Goal: Task Accomplishment & Management: Use online tool/utility

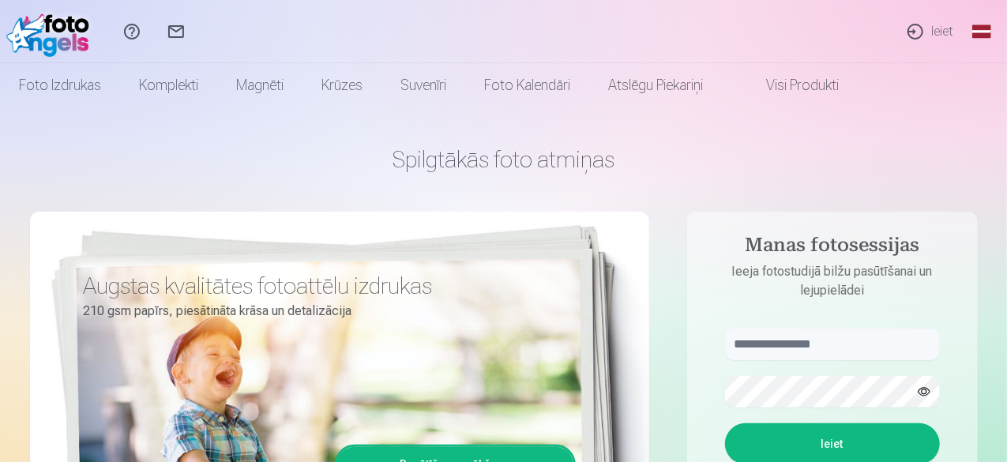
click at [933, 30] on link "Ieiet" at bounding box center [929, 31] width 73 height 63
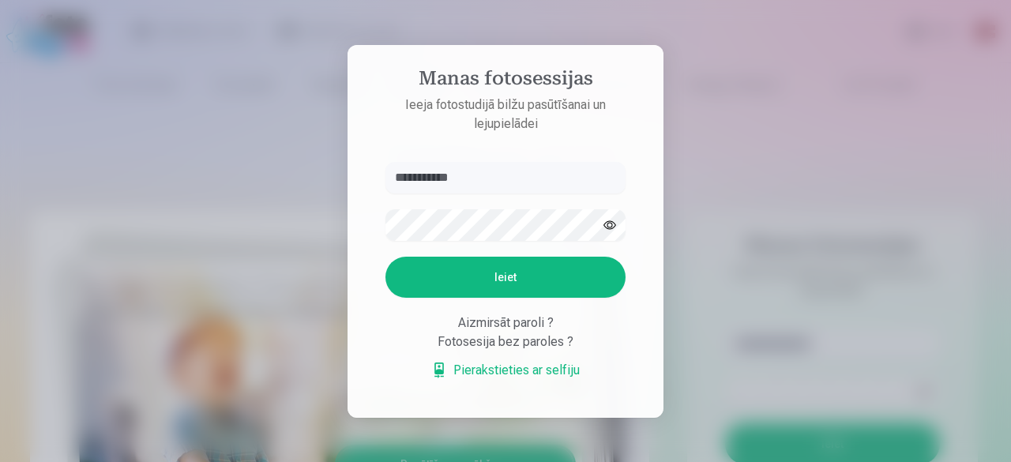
type input "**********"
click at [493, 279] on button "Ieiet" at bounding box center [505, 277] width 240 height 41
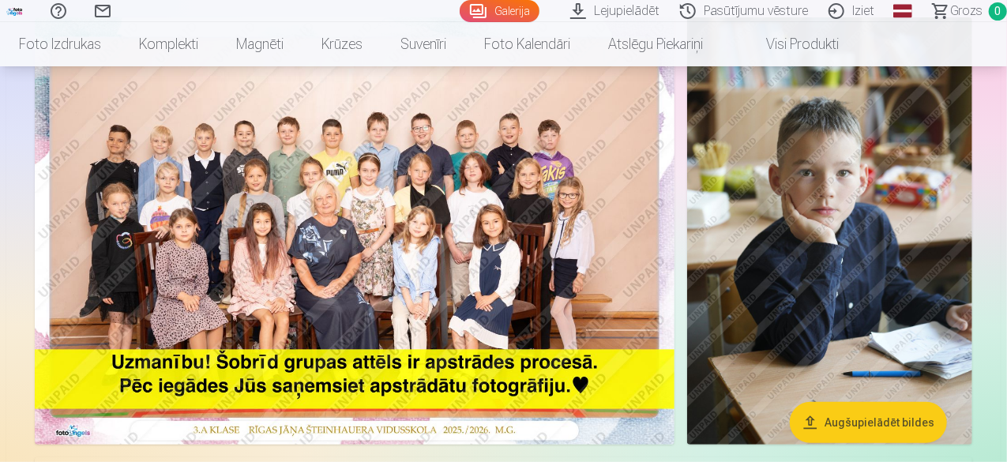
scroll to position [158, 0]
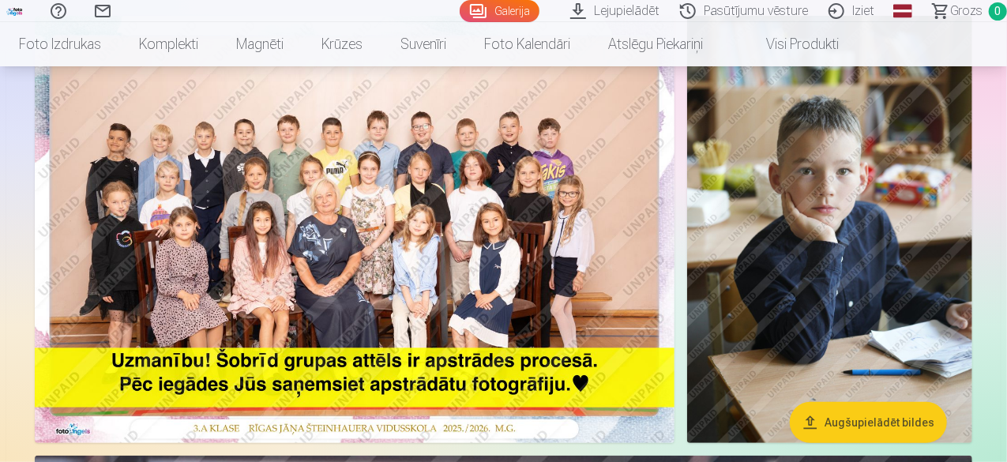
click at [332, 227] on img at bounding box center [354, 229] width 639 height 427
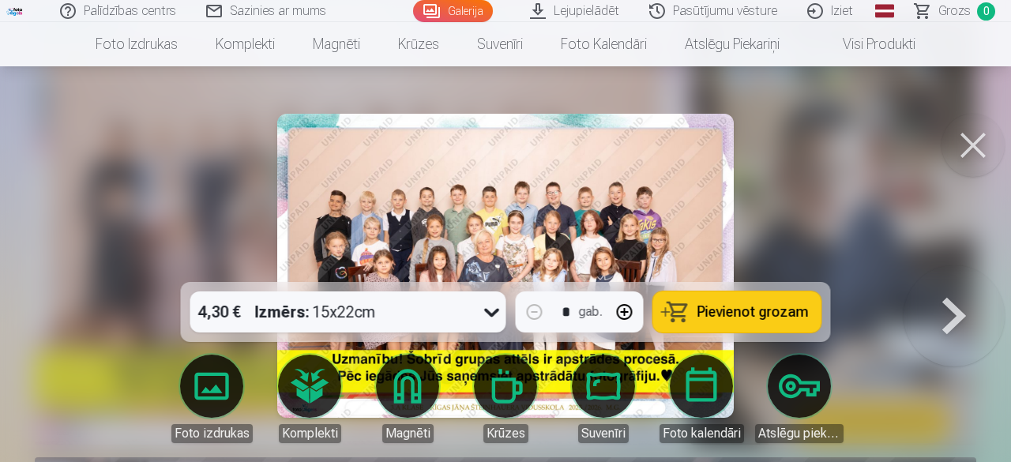
click at [366, 212] on img at bounding box center [505, 266] width 456 height 304
click at [458, 213] on img at bounding box center [505, 266] width 456 height 304
click at [956, 143] on button at bounding box center [972, 145] width 63 height 63
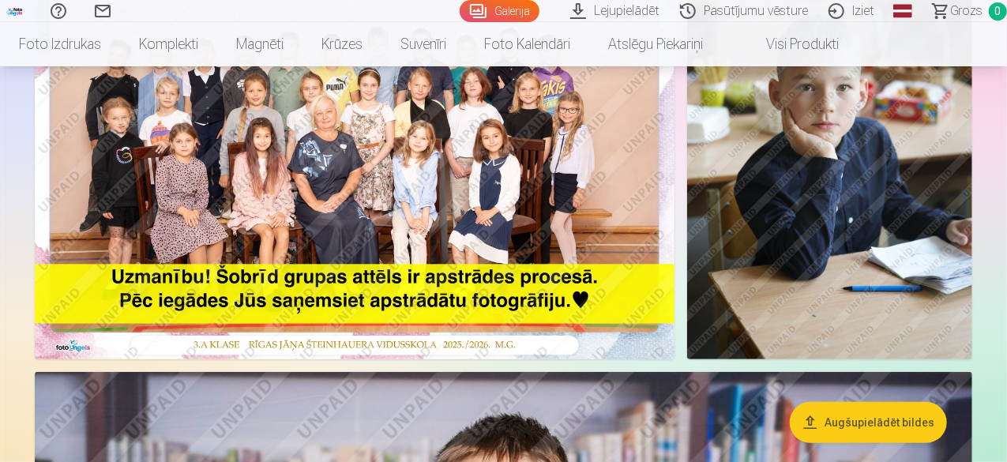
scroll to position [158, 0]
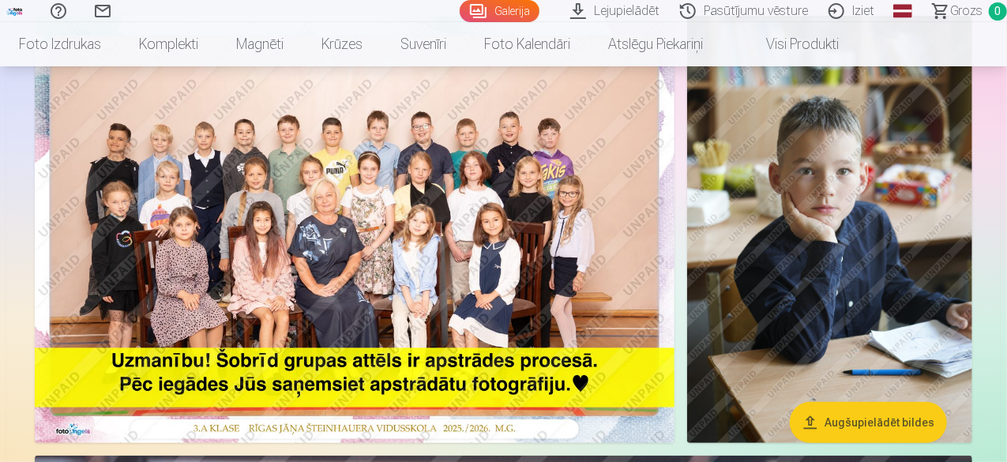
click at [864, 422] on button "Augšupielādēt bildes" at bounding box center [867, 422] width 157 height 41
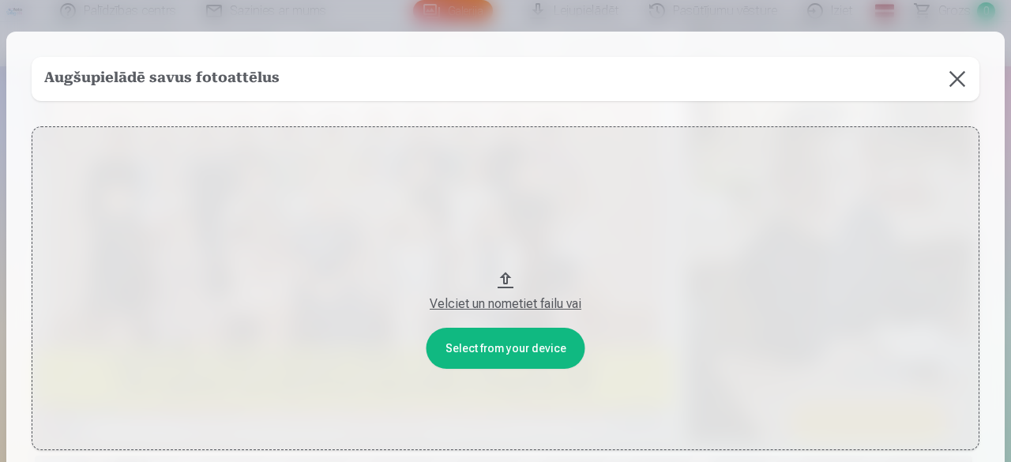
click at [958, 73] on button at bounding box center [957, 79] width 44 height 44
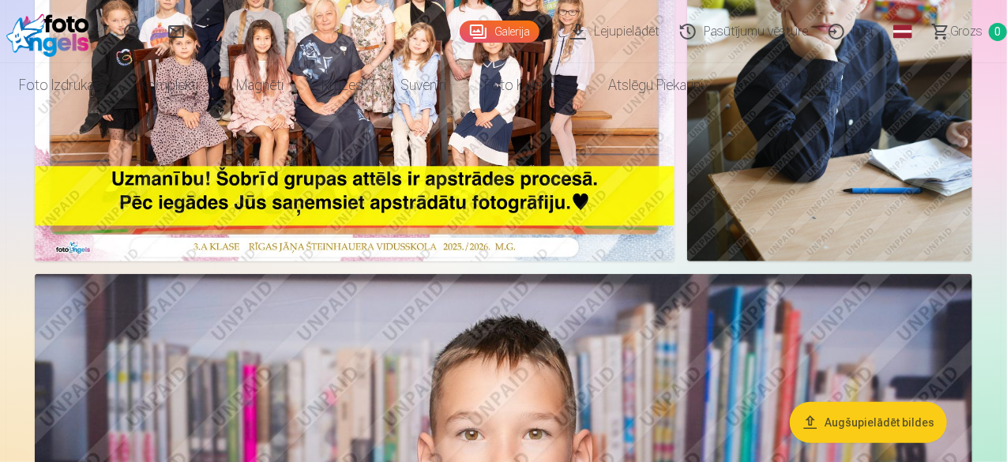
scroll to position [0, 0]
